Goal: Task Accomplishment & Management: Use online tool/utility

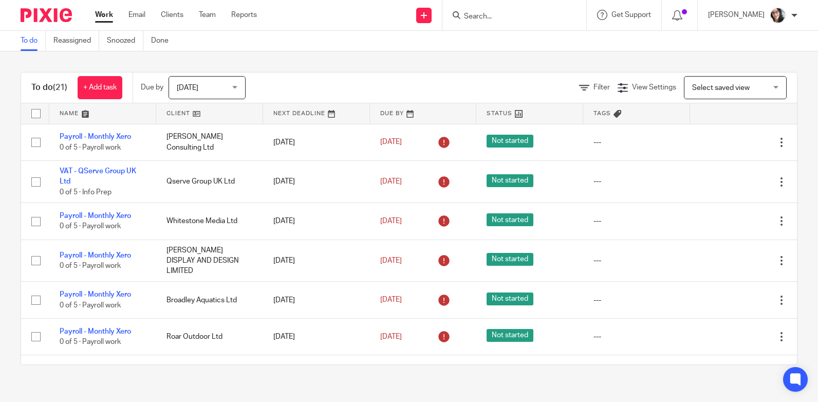
scroll to position [552, 0]
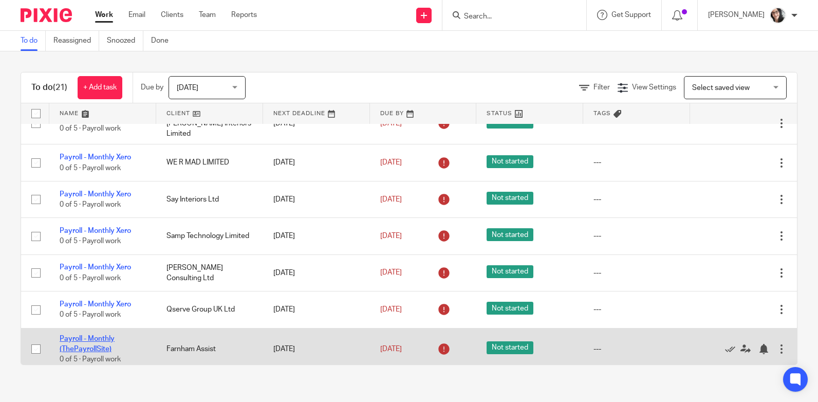
click at [101, 335] on link "Payroll - Monthly (ThePayrollSite)" at bounding box center [87, 343] width 55 height 17
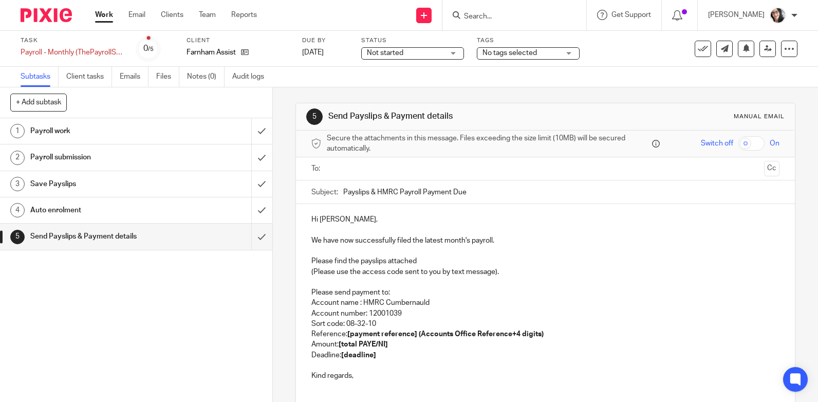
click at [336, 165] on input "text" at bounding box center [544, 169] width 429 height 12
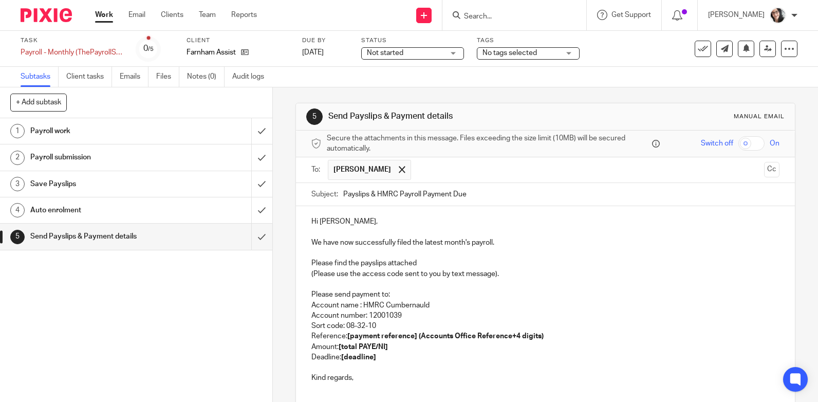
click at [490, 193] on input "Payslips & HMRC Payroll Payment Due" at bounding box center [561, 194] width 436 height 23
drag, startPoint x: 494, startPoint y: 194, endPoint x: 331, endPoint y: 195, distance: 162.8
click at [331, 195] on div "Subject: Payslips & HMRC Payroll Payment Due" at bounding box center [545, 194] width 468 height 23
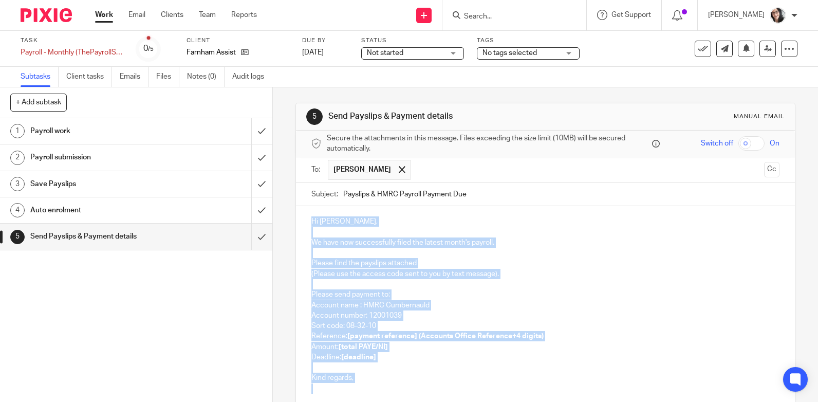
drag, startPoint x: 351, startPoint y: 388, endPoint x: 289, endPoint y: 216, distance: 182.8
click at [289, 216] on div "5 Send Payslips & Payment details Manual email Secure the attachments in this m…" at bounding box center [545, 244] width 545 height 314
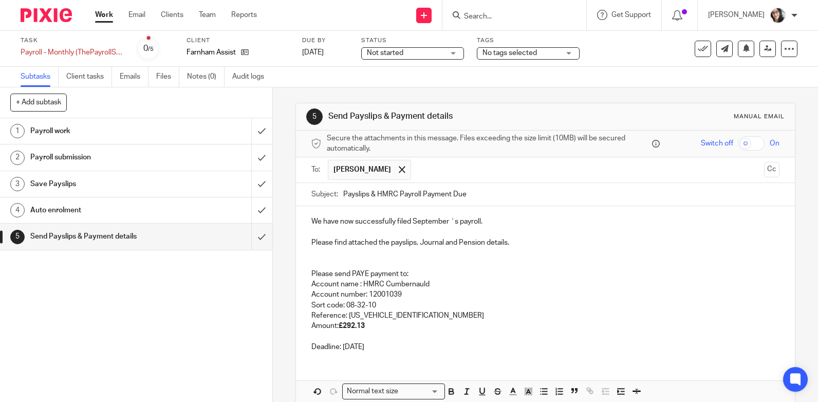
click at [311, 220] on p "We have now successfully filed September `s payroll." at bounding box center [545, 221] width 468 height 10
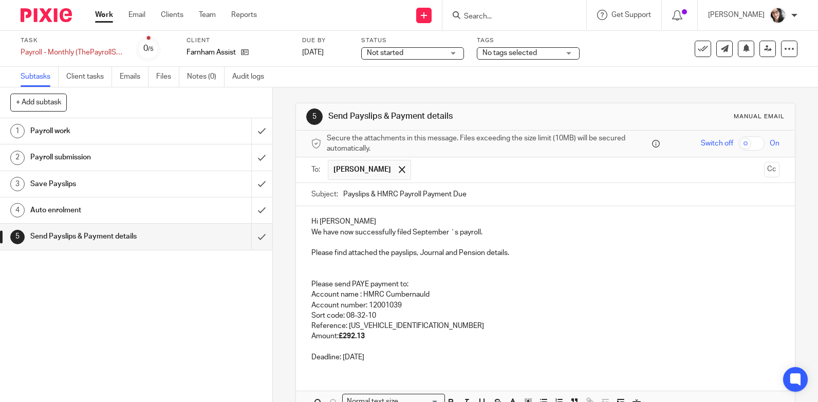
click at [431, 229] on p "We have now successfully filed September `s payroll." at bounding box center [545, 232] width 468 height 10
click at [420, 328] on p "Reference: 765PB001618512606" at bounding box center [545, 326] width 468 height 10
click at [368, 355] on p "Deadline: 22nd October 2025" at bounding box center [545, 357] width 468 height 10
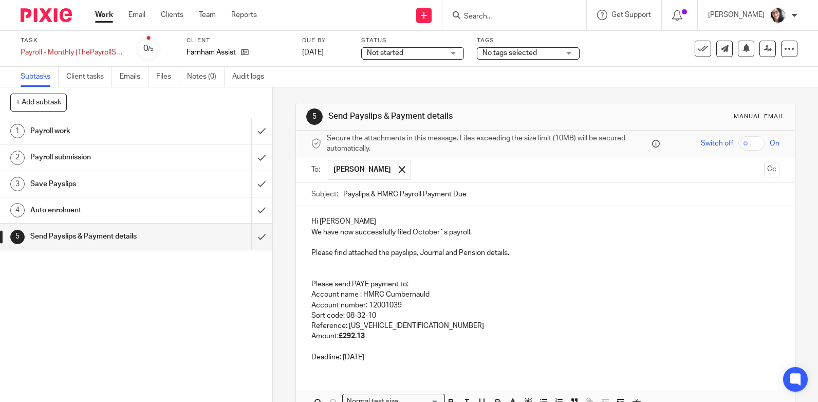
click at [343, 194] on input "Payslips & HMRC Payroll Payment Due" at bounding box center [561, 194] width 436 height 23
type input "October Payslips & HMRC Payroll Payment Due"
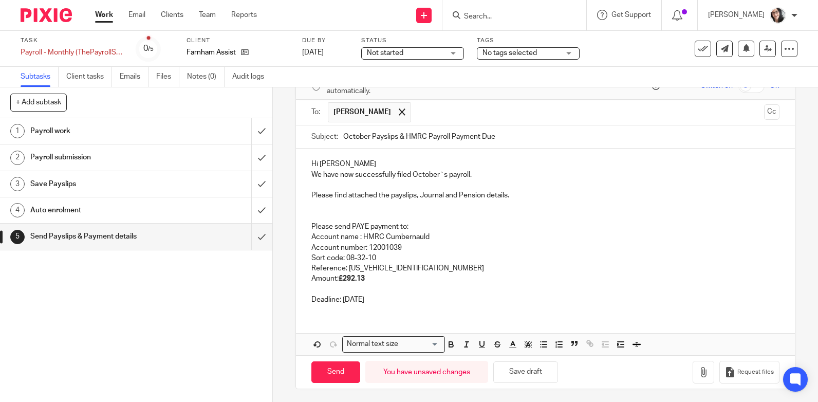
scroll to position [60, 0]
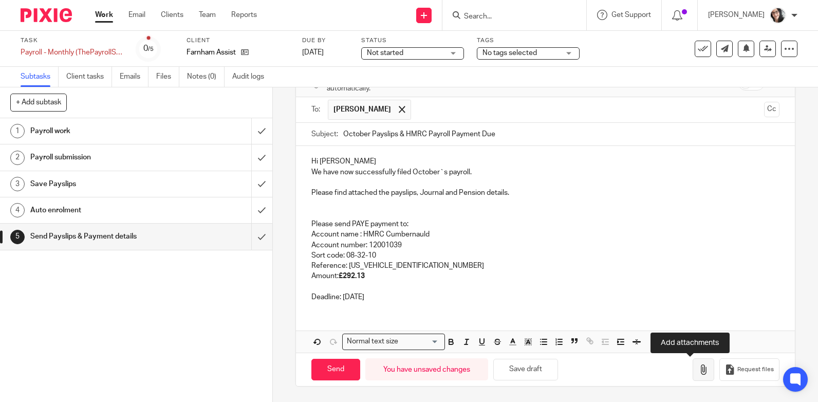
click at [692, 372] on button "button" at bounding box center [703, 369] width 22 height 23
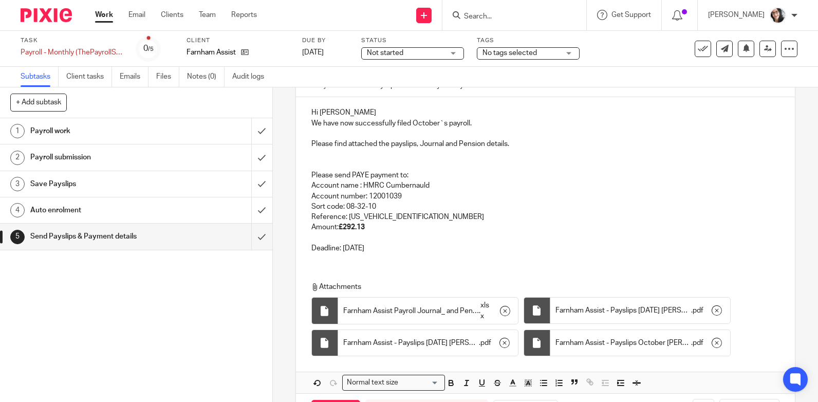
scroll to position [151, 0]
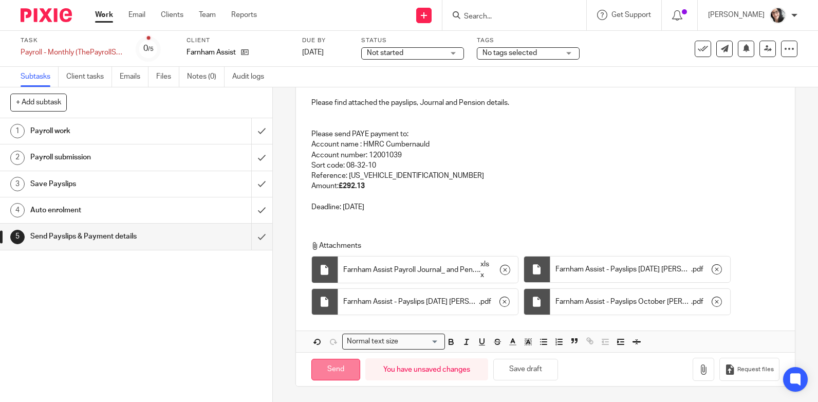
click at [344, 365] on input "Send" at bounding box center [335, 370] width 49 height 22
type input "Sent"
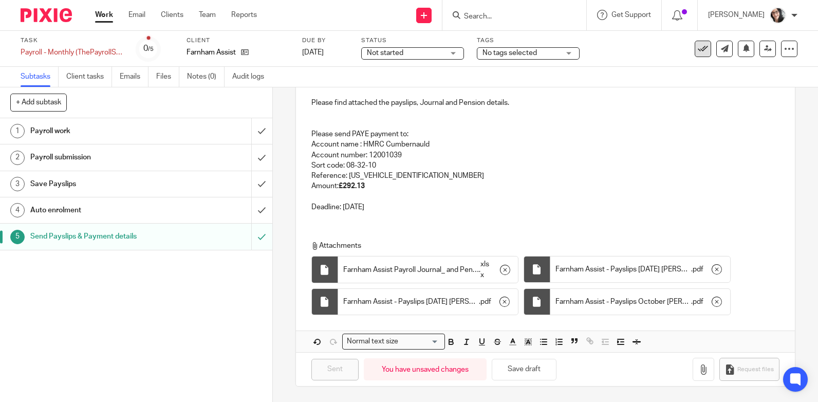
click at [698, 45] on icon at bounding box center [703, 49] width 10 height 10
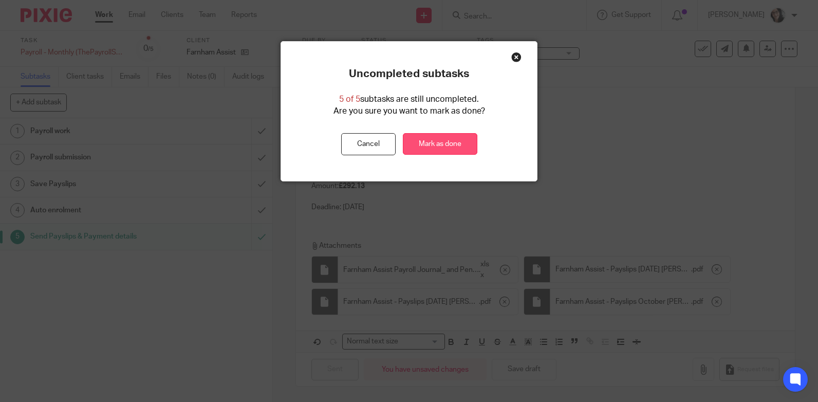
click at [444, 147] on link "Mark as done" at bounding box center [440, 144] width 74 height 22
